Goal: Information Seeking & Learning: Check status

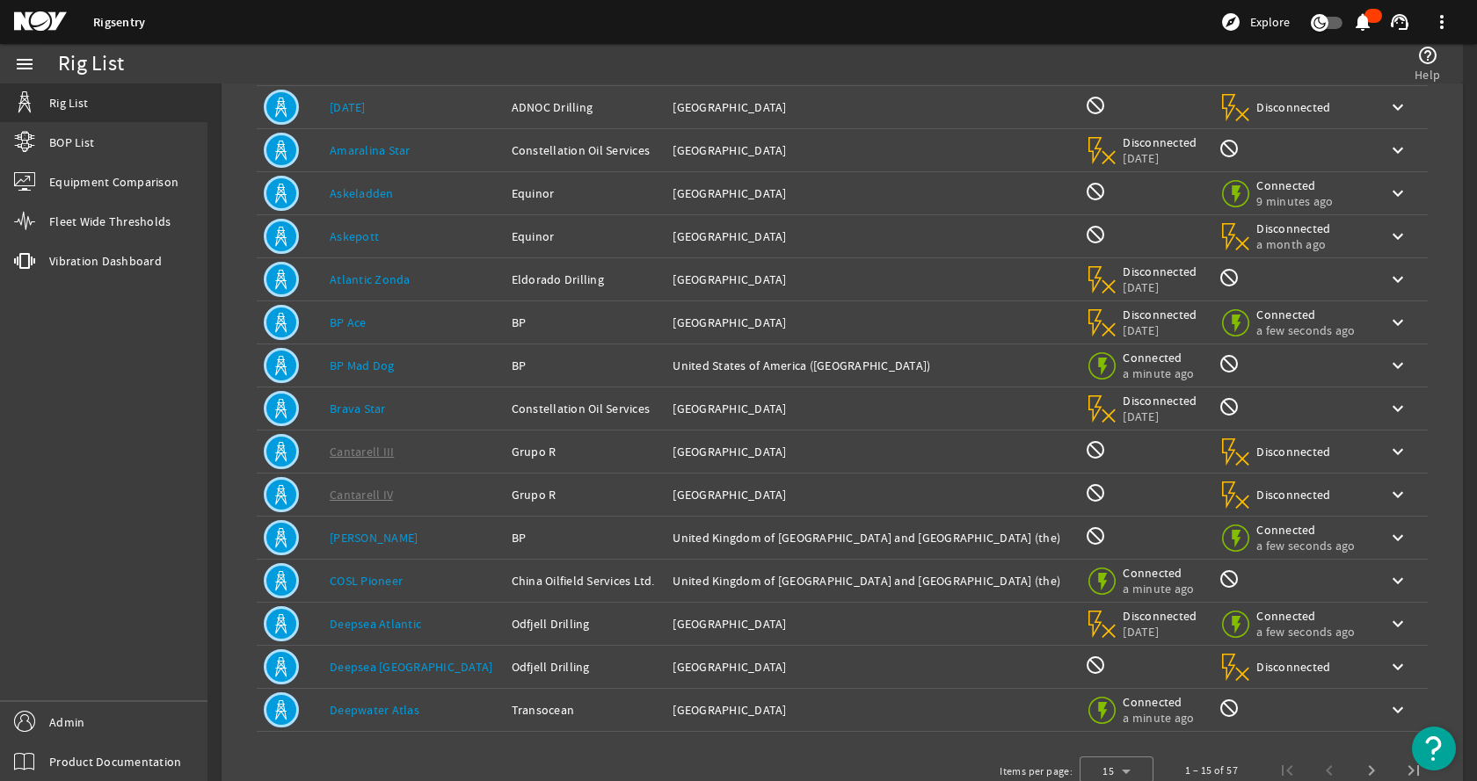
scroll to position [192, 0]
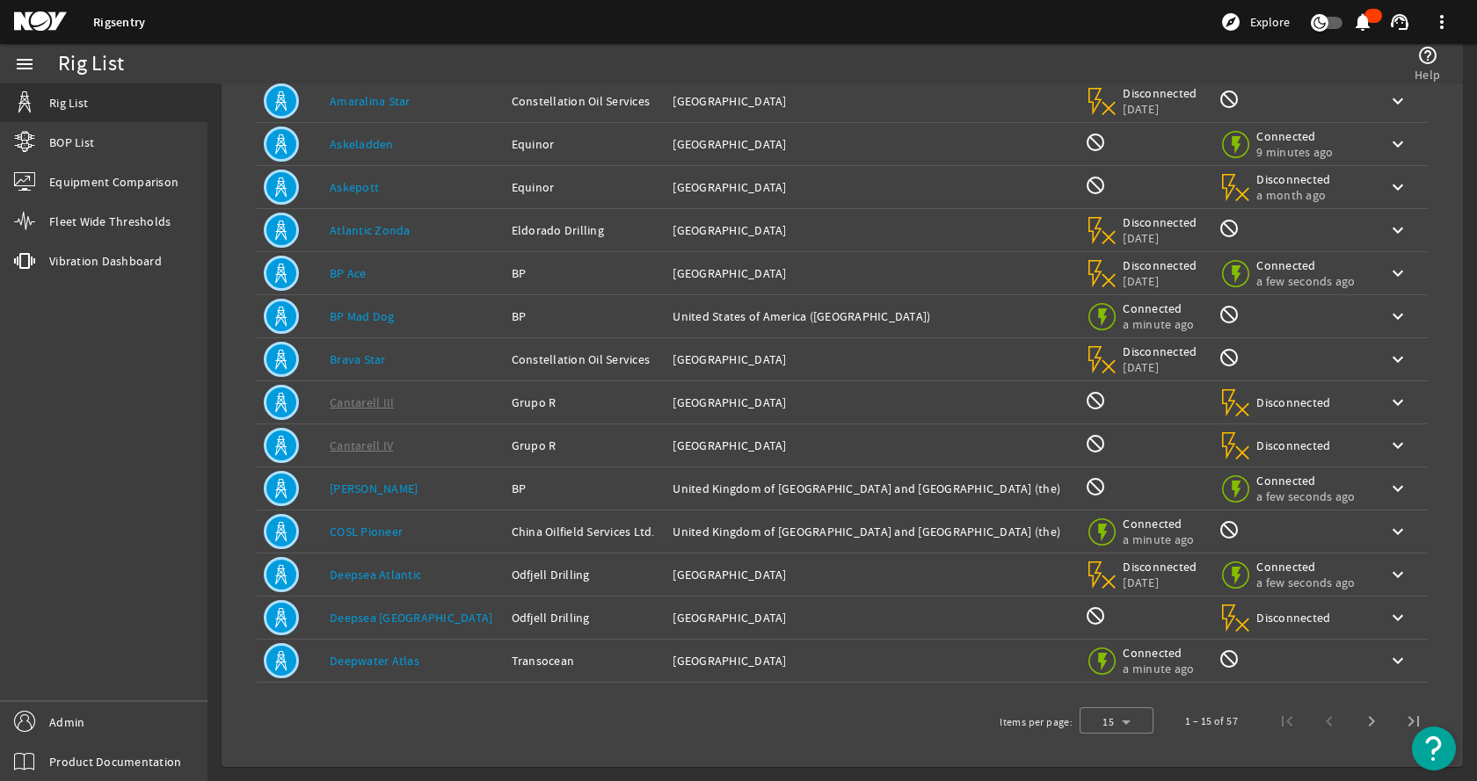
click at [370, 574] on link "Deepsea Atlantic" at bounding box center [375, 575] width 91 height 16
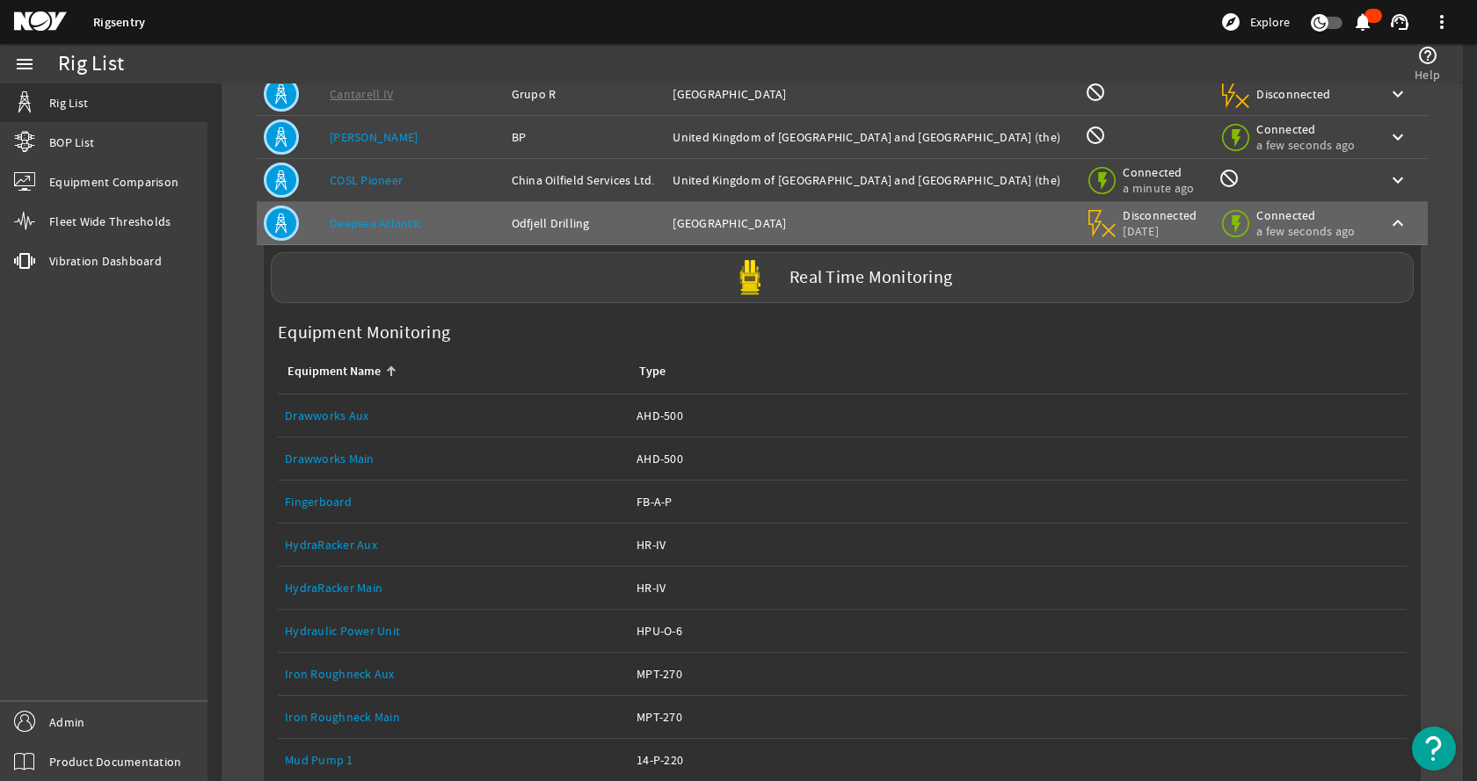
scroll to position [974, 0]
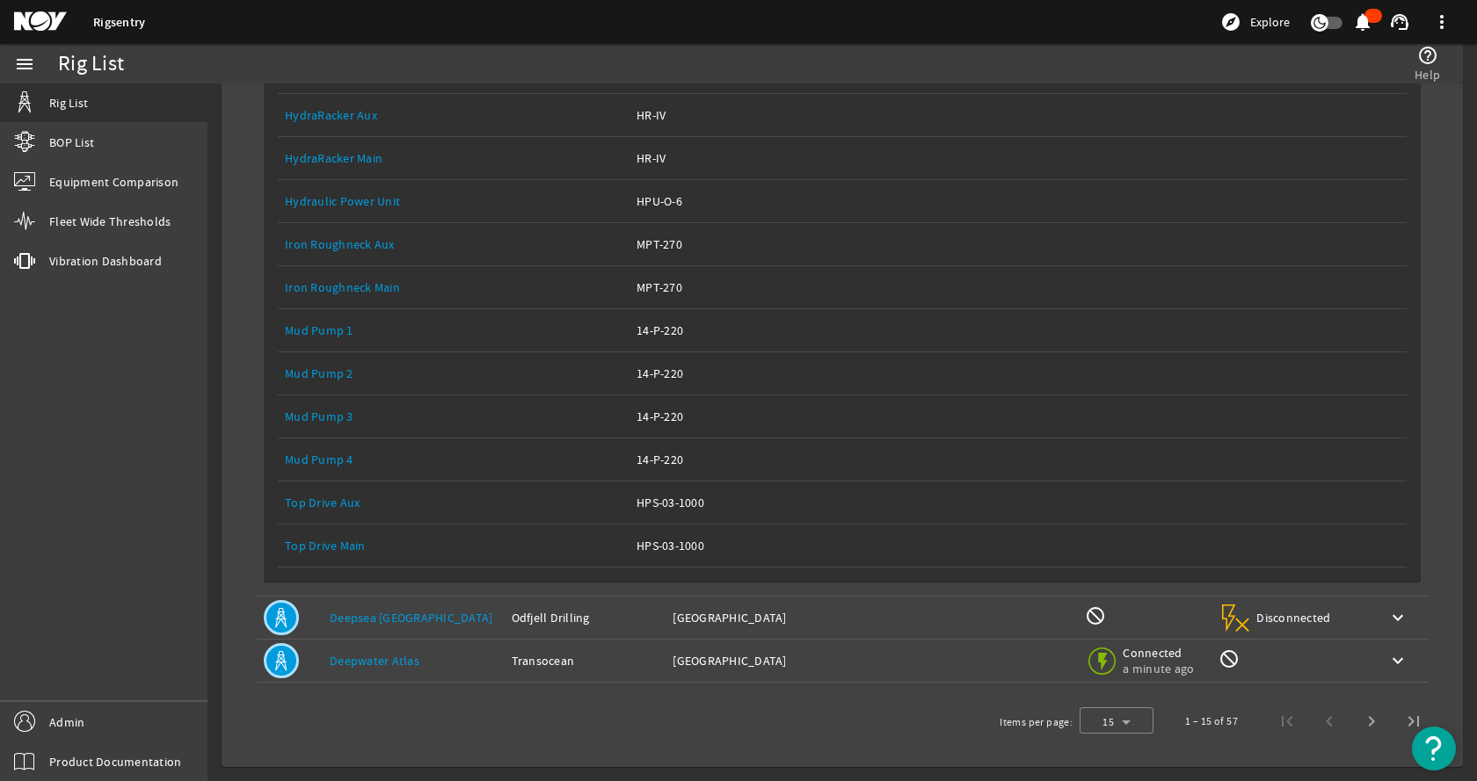
click at [310, 555] on link "Equipment Name: Top Drive Main" at bounding box center [454, 546] width 338 height 42
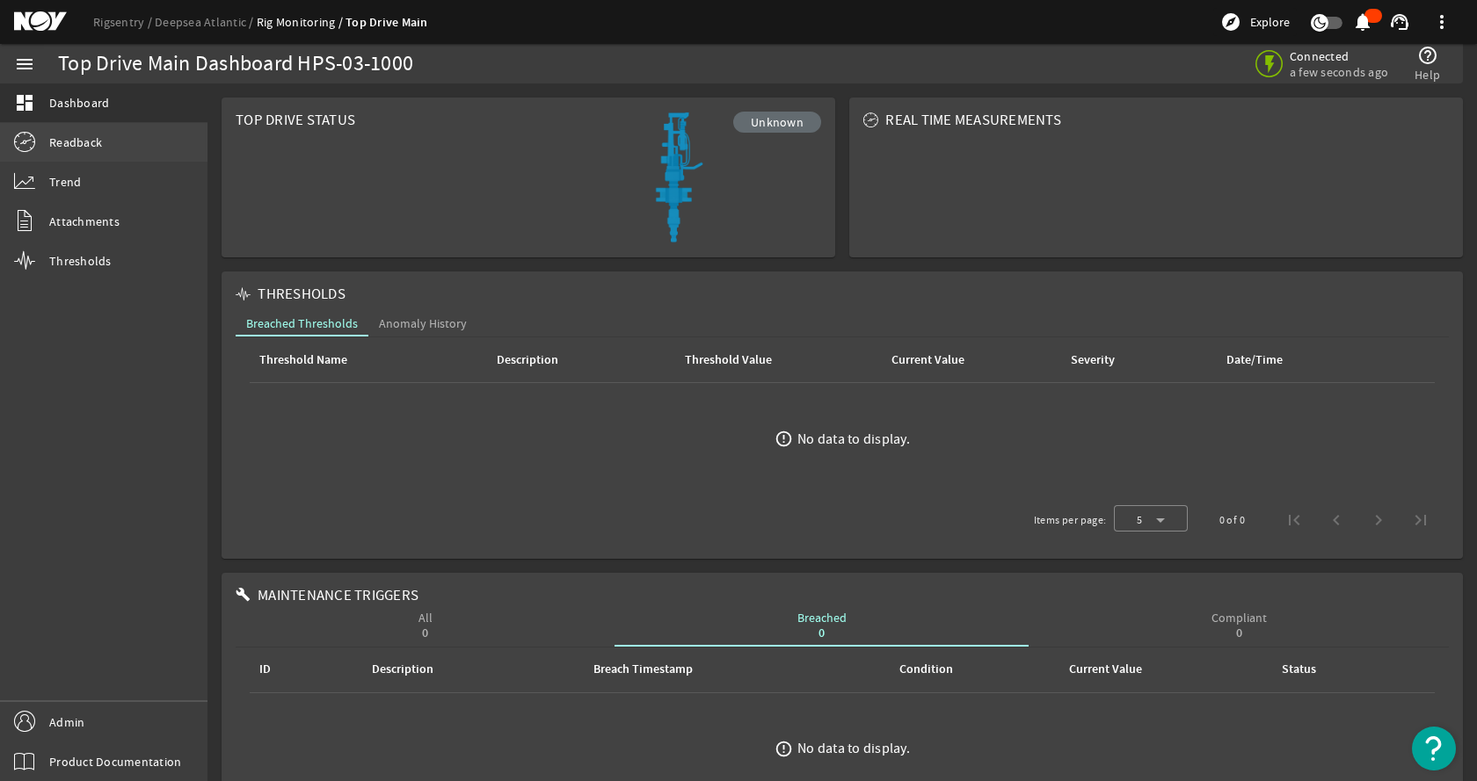
click at [82, 142] on span "Readback" at bounding box center [75, 143] width 53 height 18
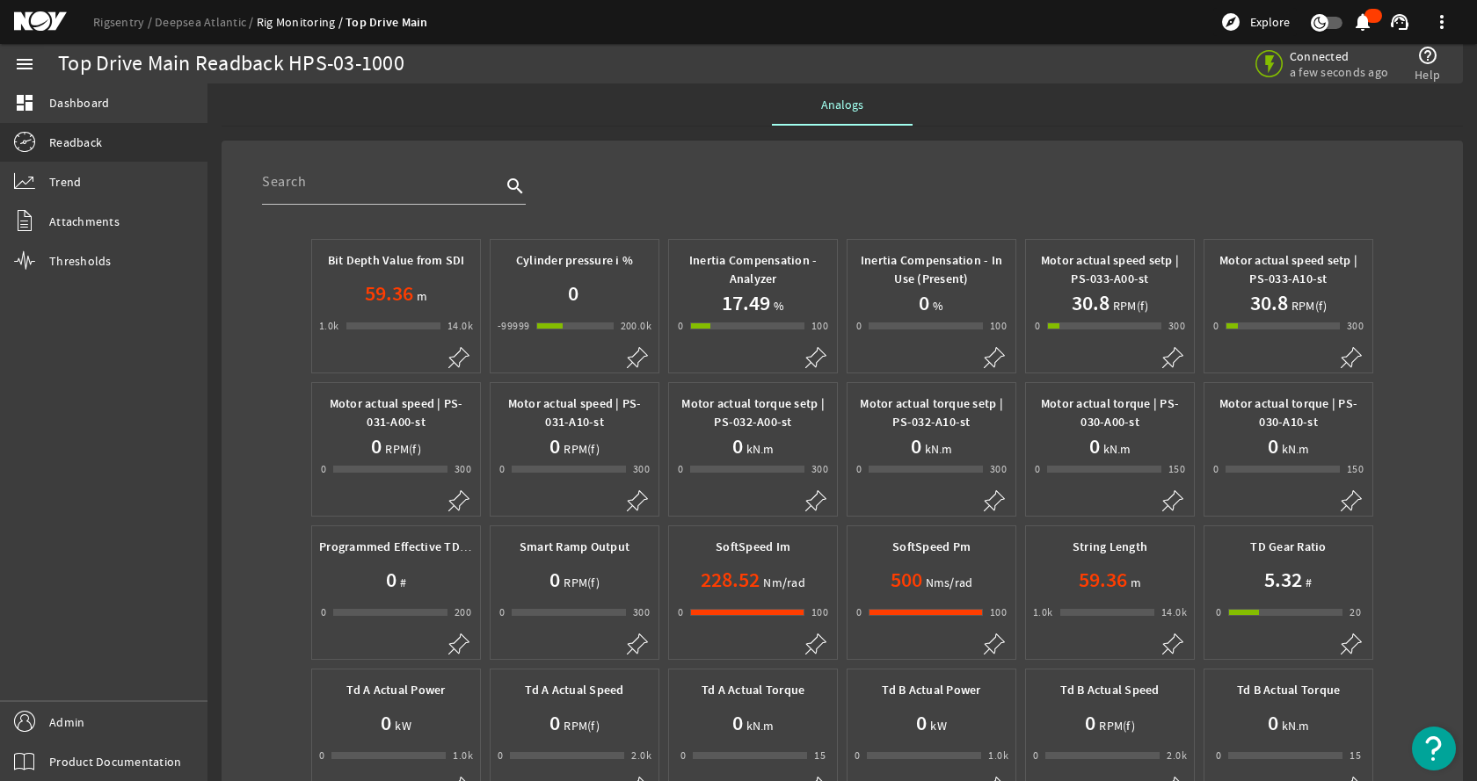
click at [1358, 176] on div "search" at bounding box center [855, 191] width 1187 height 65
click at [666, 180] on div "search" at bounding box center [855, 191] width 1187 height 65
click at [1112, 94] on div "Analogs" at bounding box center [841, 104] width 1241 height 42
click at [866, 171] on div "search" at bounding box center [855, 191] width 1187 height 65
click at [701, 180] on div "search" at bounding box center [855, 191] width 1187 height 65
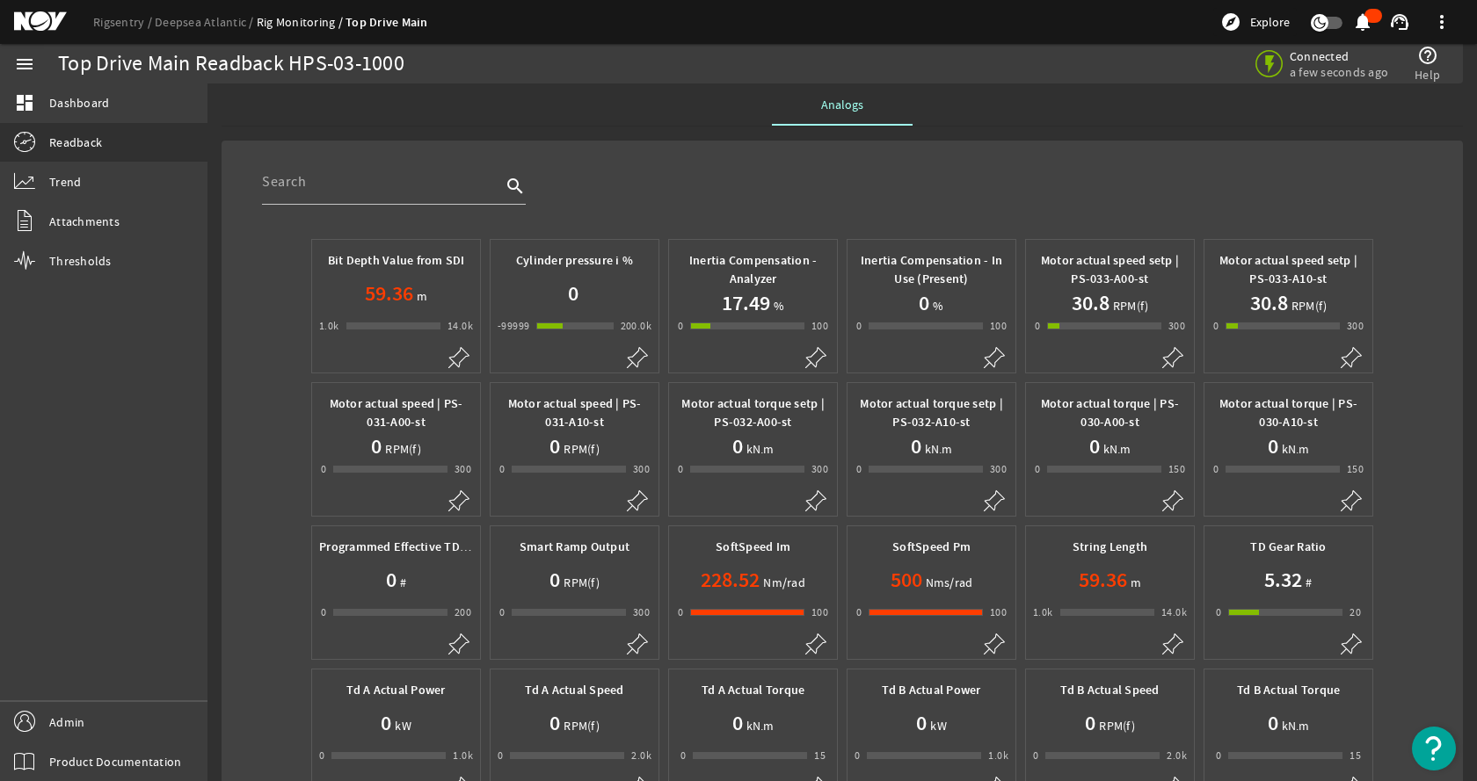
click at [606, 141] on mat-card "search Bit Depth Value from SDI 59.36 m 1.0k 999 14000 14.0k Cylinder pressure …" at bounding box center [841, 583] width 1241 height 884
click at [128, 25] on link "Rigsentry" at bounding box center [124, 22] width 62 height 16
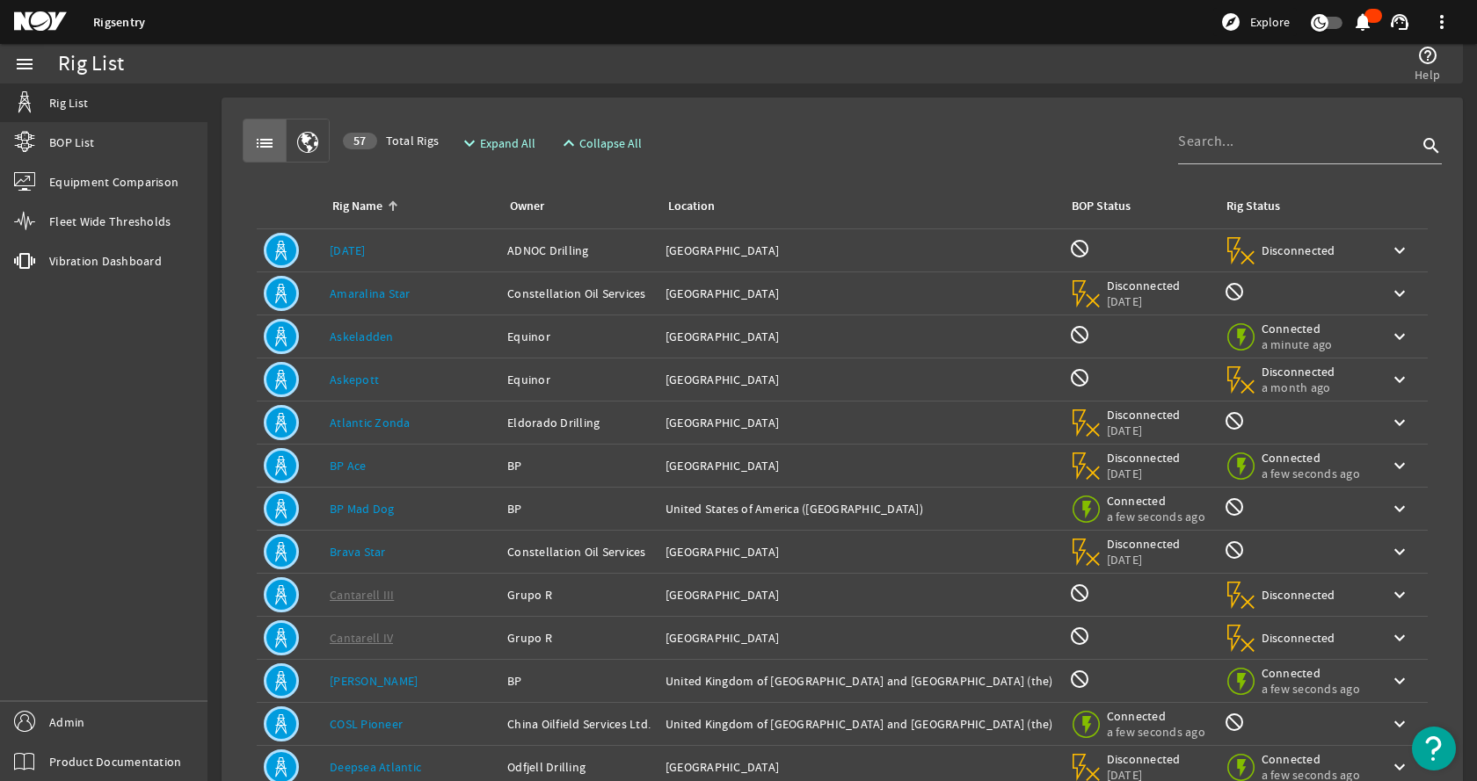
click at [217, 296] on rigsentry-mat-card "list 57 Total Rigs expand_more Expand All expand_less Collapse All search Rig N…" at bounding box center [841, 528] width 1269 height 890
click at [768, 145] on div "list 57 Total Rigs expand_more Expand All expand_less Collapse All search" at bounding box center [842, 141] width 1199 height 44
click at [790, 113] on div "list 57 Total Rigs expand_more Expand All expand_less Collapse All search Rig N…" at bounding box center [842, 529] width 1213 height 834
click at [817, 82] on div "help_outline Help" at bounding box center [1103, 64] width 691 height 40
click at [709, 89] on rigsentry-mat-card "list 57 Total Rigs expand_more Expand All expand_less Collapse All search Rig N…" at bounding box center [841, 528] width 1269 height 890
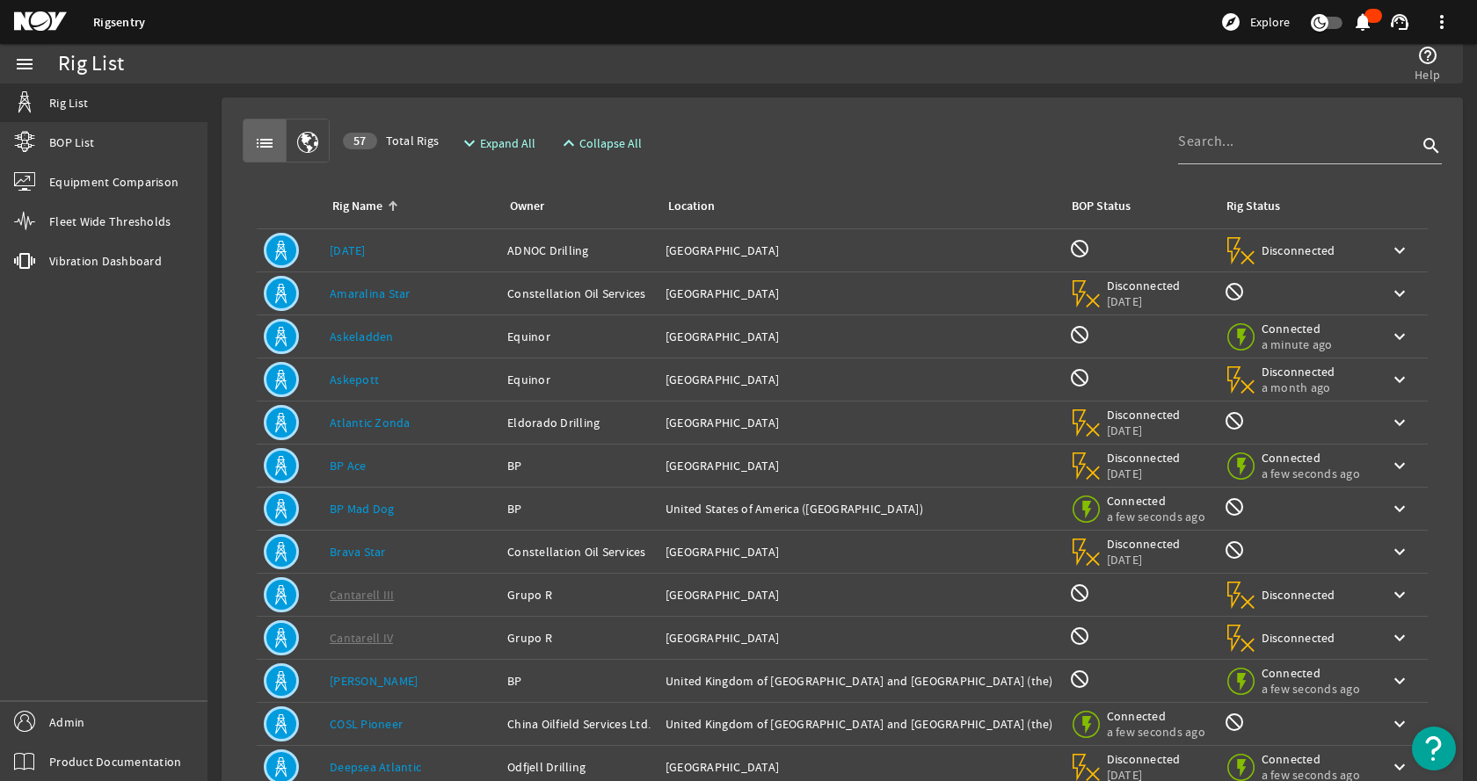
click at [835, 127] on div "list 57 Total Rigs expand_more Expand All expand_less Collapse All search" at bounding box center [842, 141] width 1199 height 44
click at [802, 109] on mat-card "list 57 Total Rigs expand_more Expand All expand_less Collapse All search Rig N…" at bounding box center [841, 529] width 1241 height 862
click at [807, 66] on div "help_outline Help" at bounding box center [1103, 64] width 691 height 40
click at [990, 101] on mat-card "list 57 Total Rigs expand_more Expand All expand_less Collapse All search Rig N…" at bounding box center [841, 529] width 1241 height 862
